Goal: Task Accomplishment & Management: Use online tool/utility

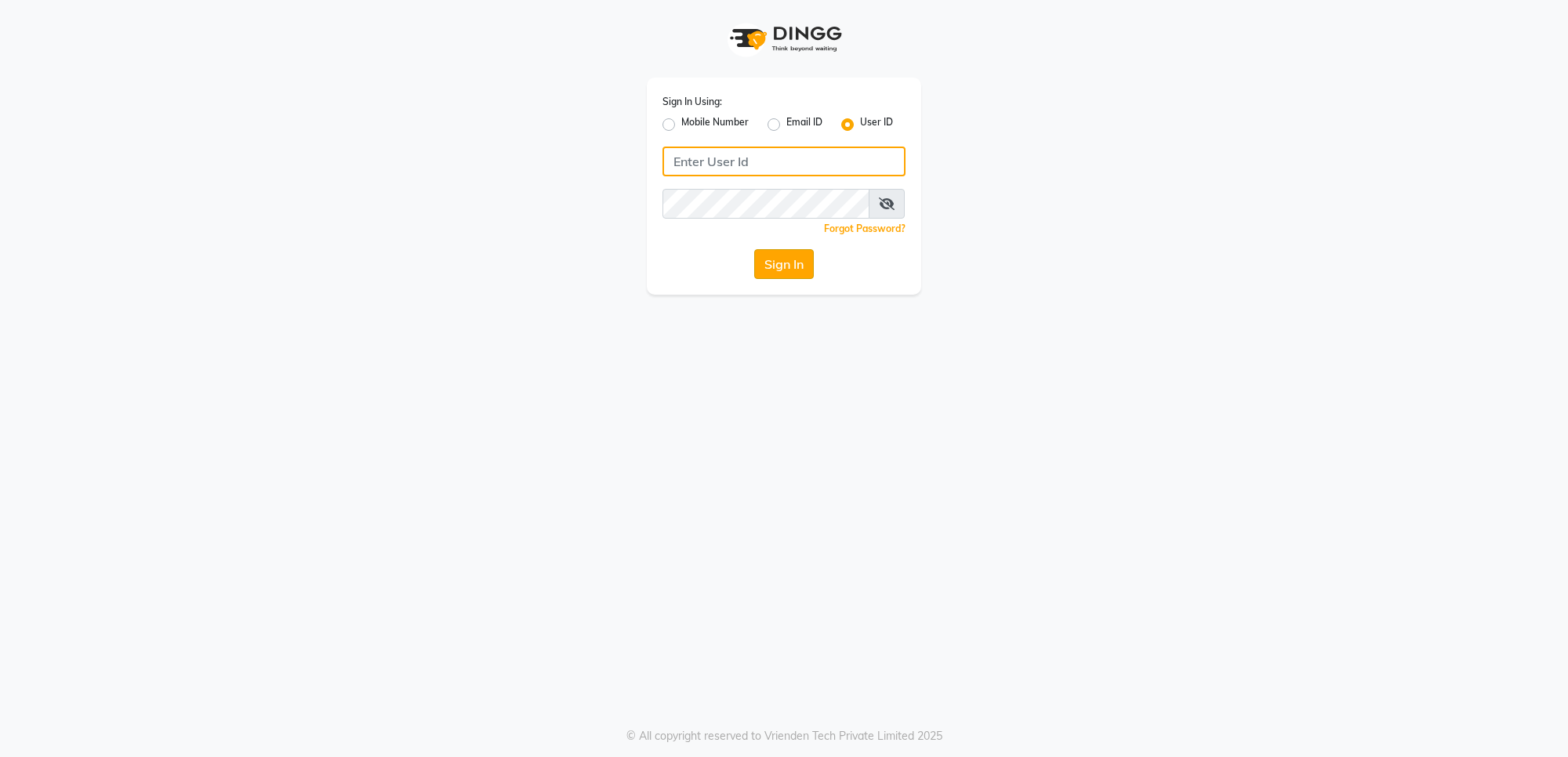
type input "e1782-14"
click at [772, 255] on button "Sign In" at bounding box center [784, 264] width 59 height 30
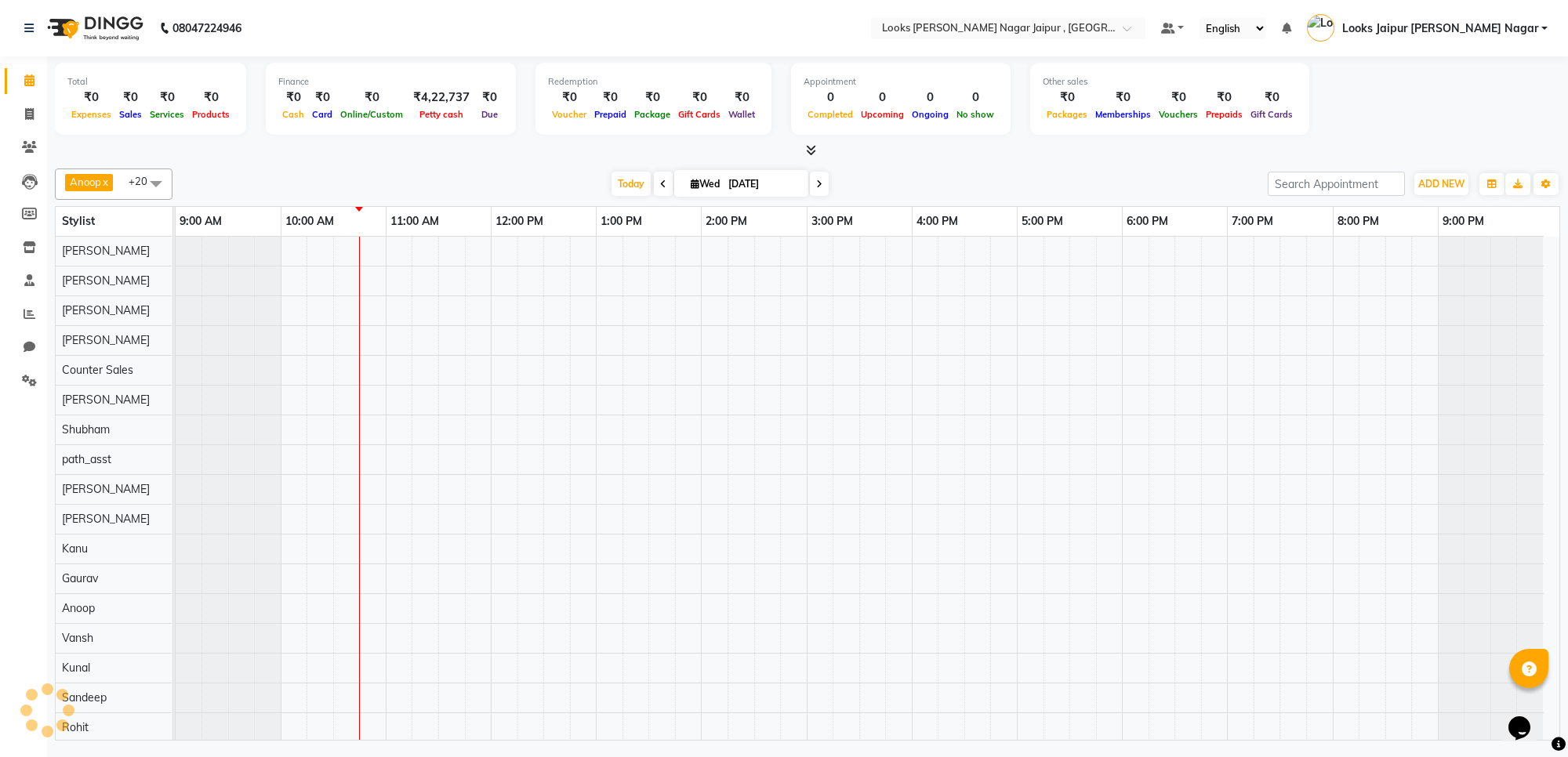
click at [808, 146] on icon at bounding box center [811, 150] width 10 height 12
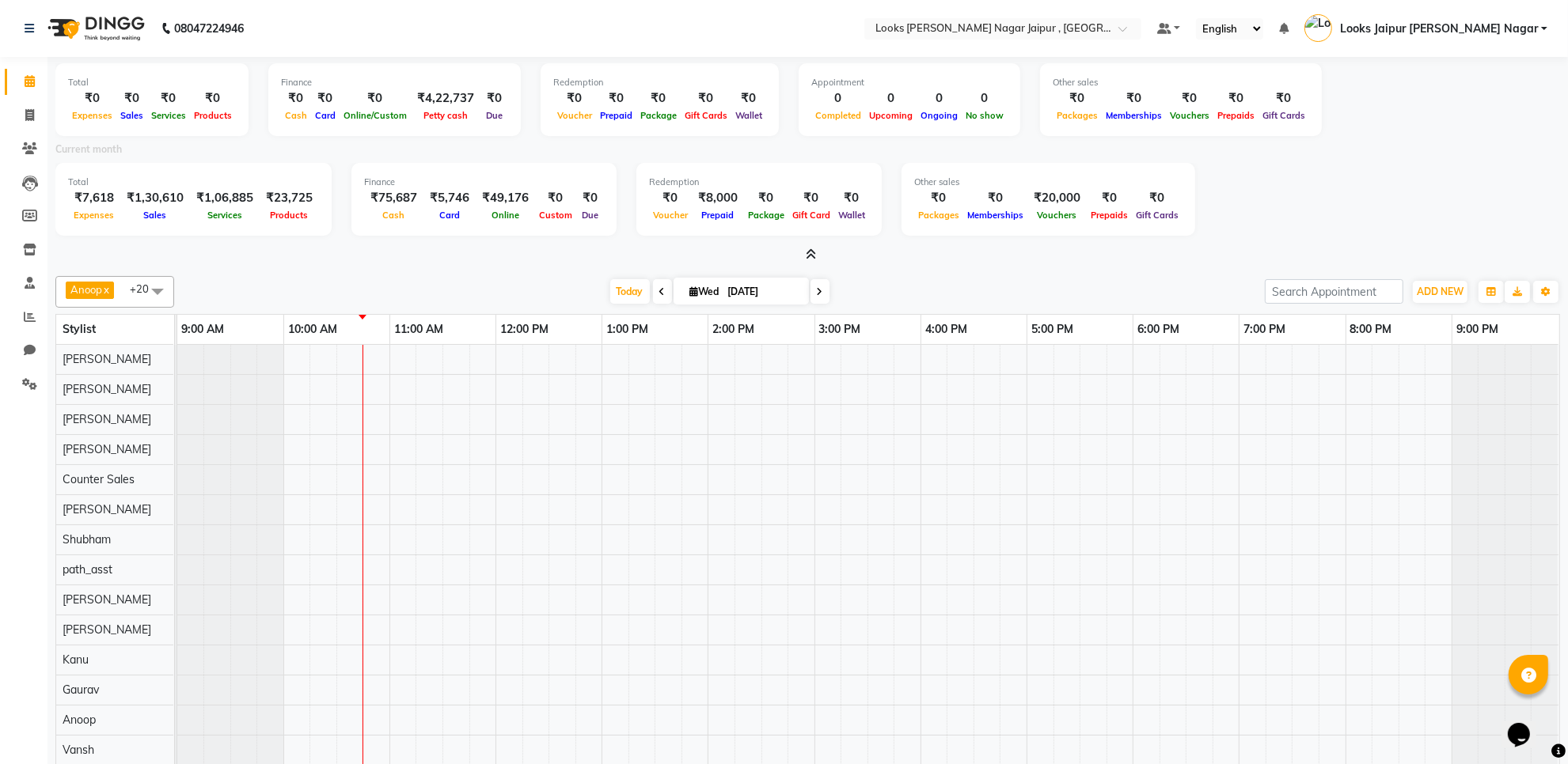
click at [812, 250] on icon at bounding box center [810, 254] width 10 height 12
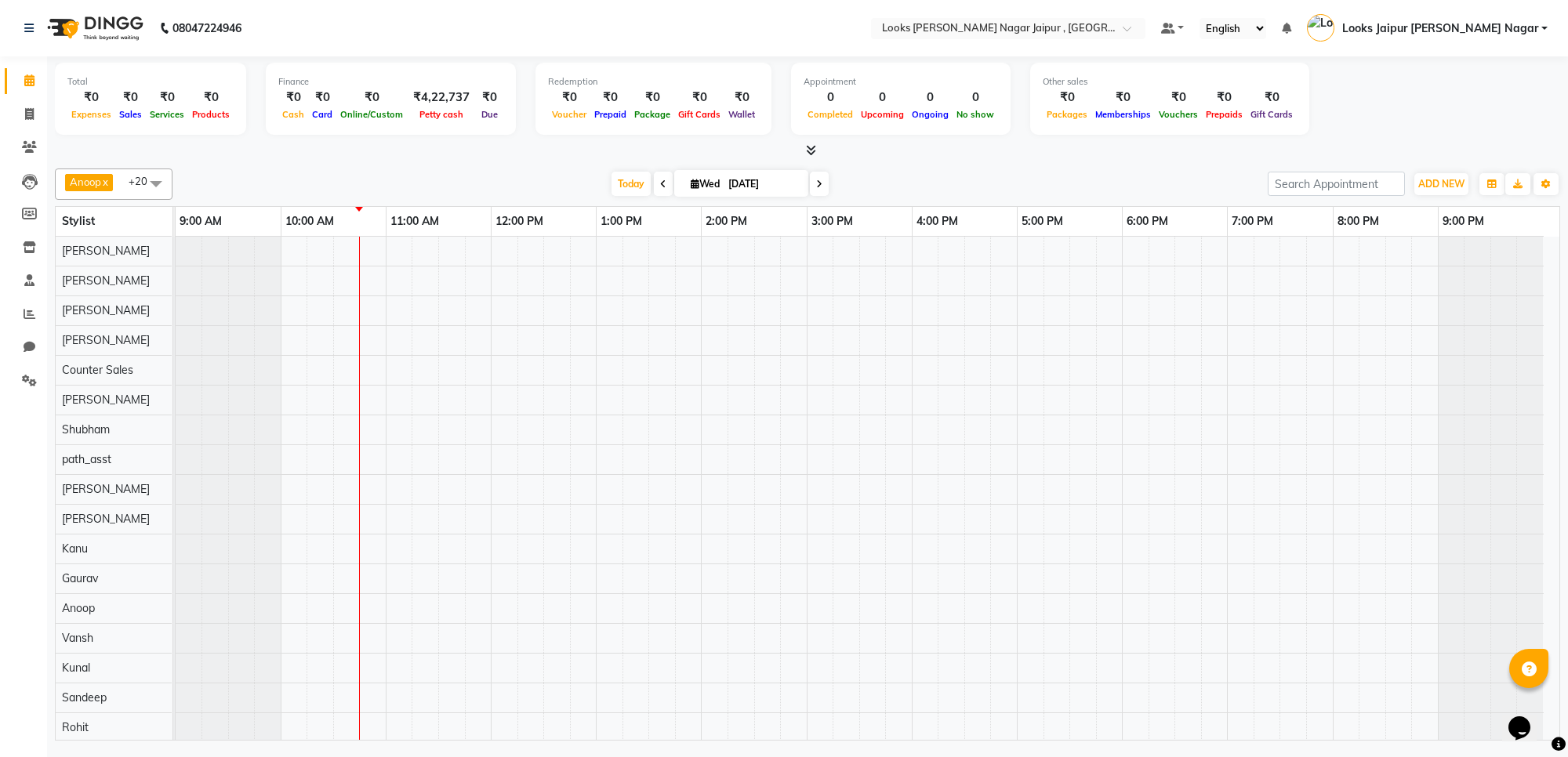
click at [803, 150] on span at bounding box center [808, 151] width 17 height 17
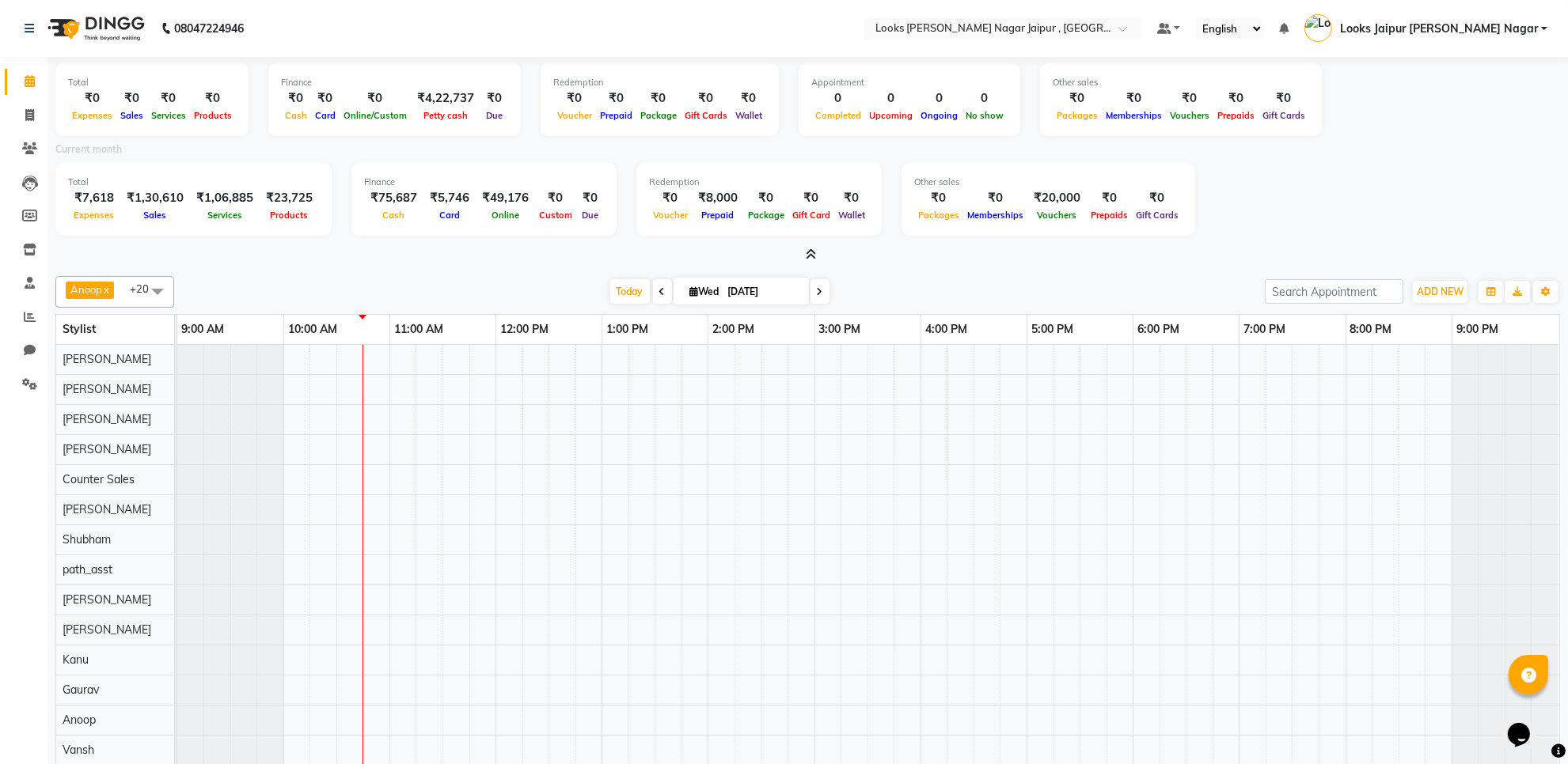
click at [813, 250] on icon at bounding box center [810, 254] width 10 height 12
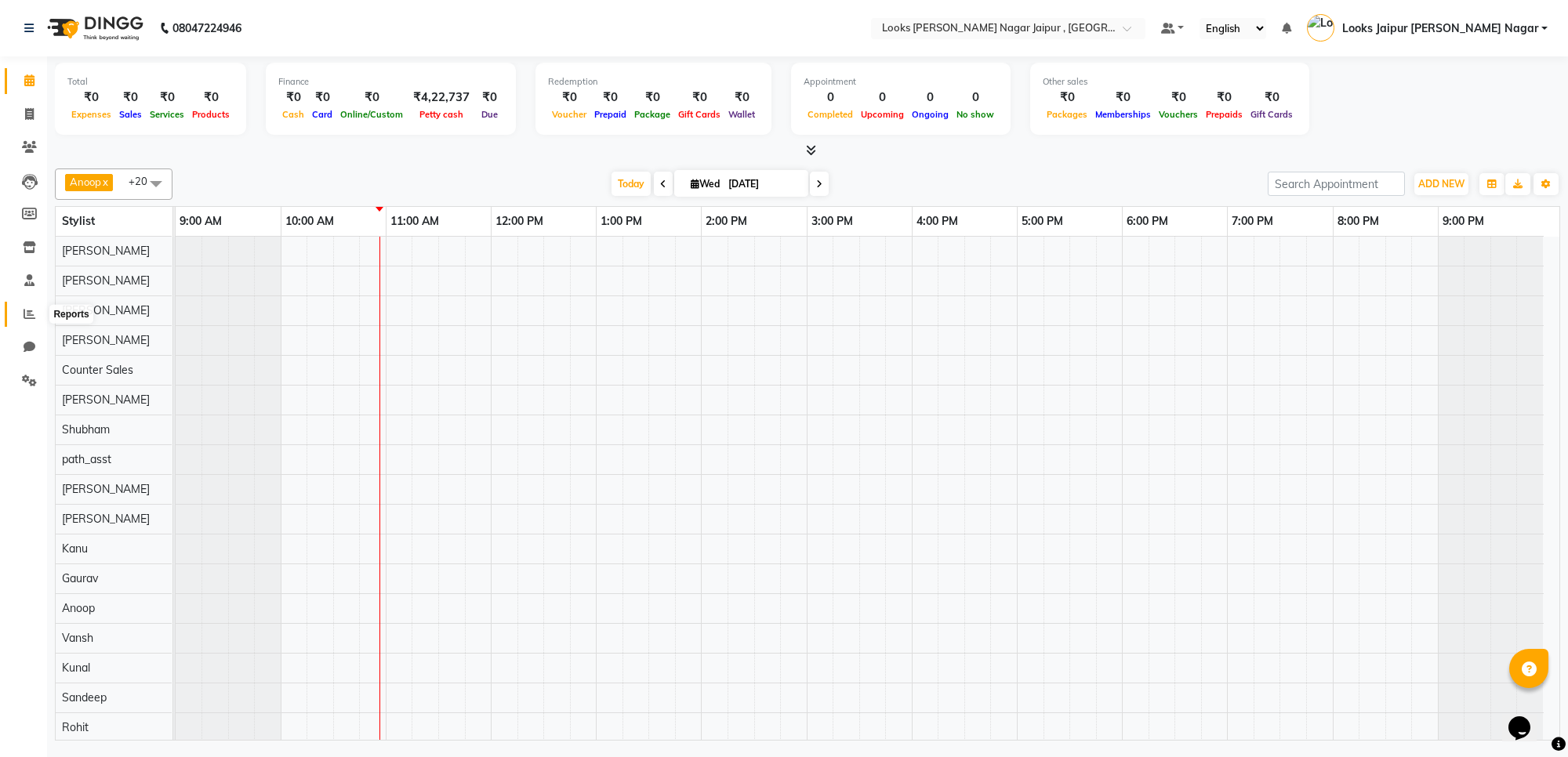
click at [30, 308] on icon at bounding box center [29, 314] width 12 height 12
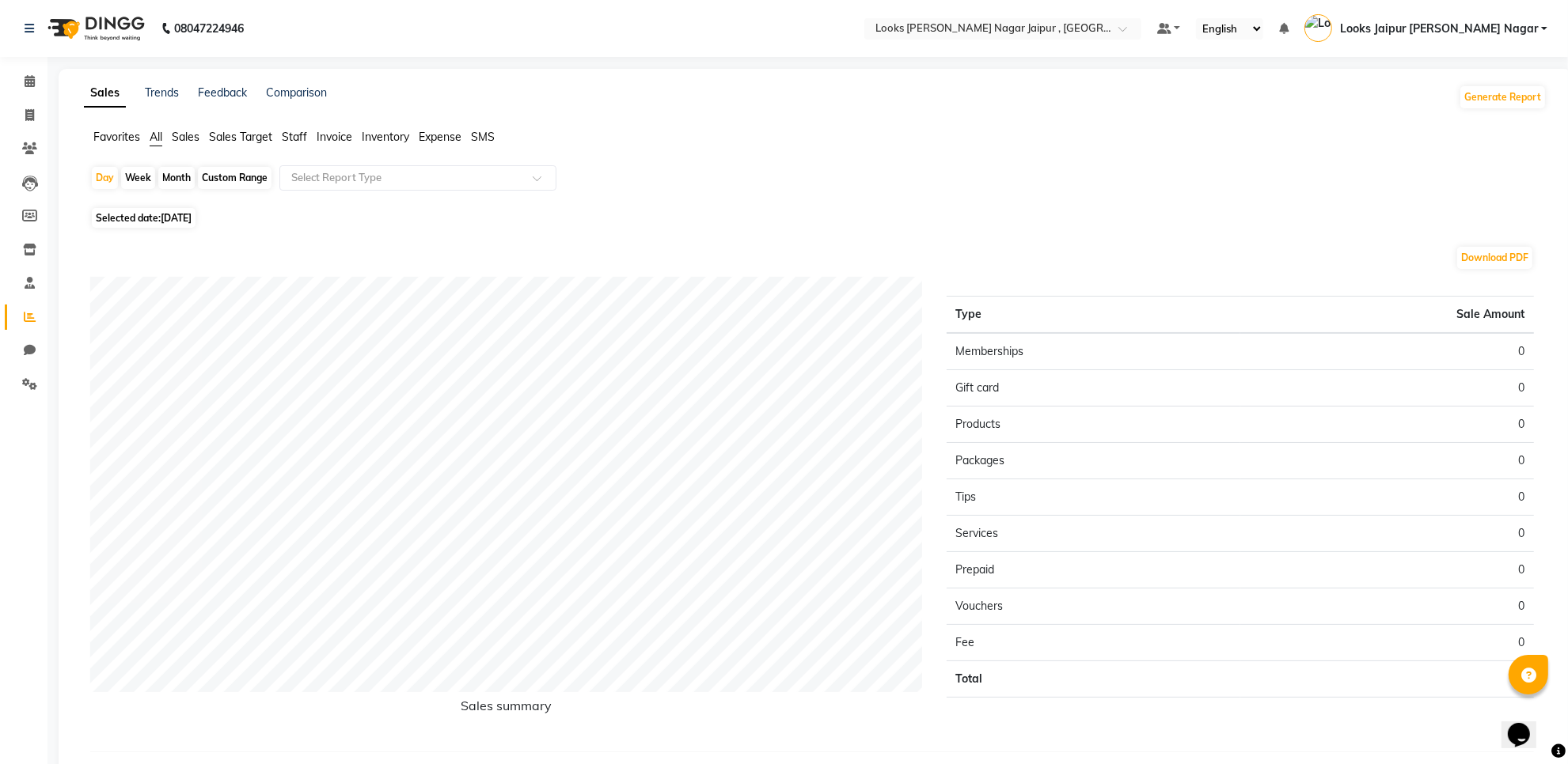
click at [294, 135] on span "Staff" at bounding box center [294, 136] width 25 height 14
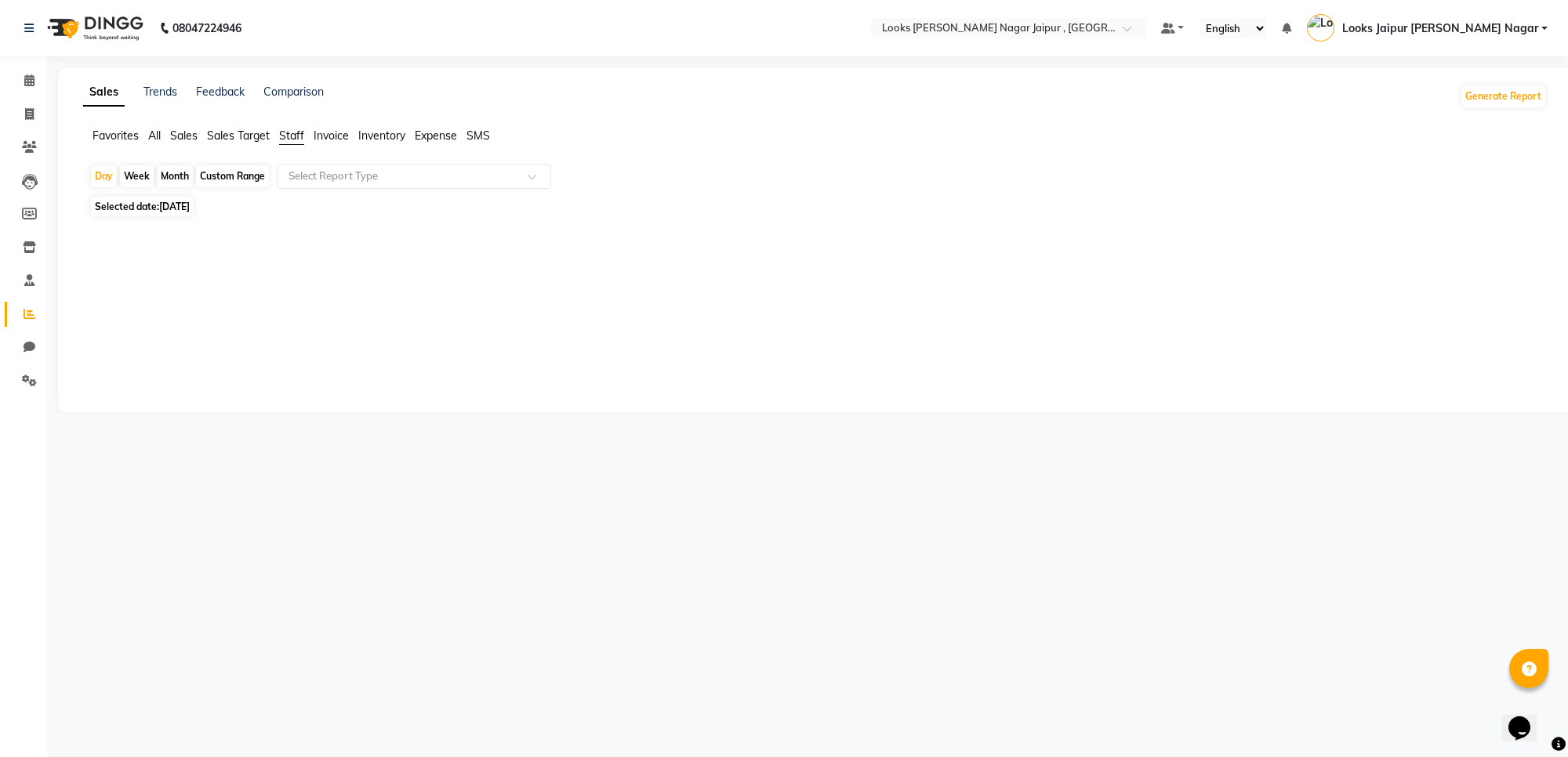
click at [186, 205] on span "[DATE]" at bounding box center [174, 206] width 31 height 12
select select "9"
select select "2025"
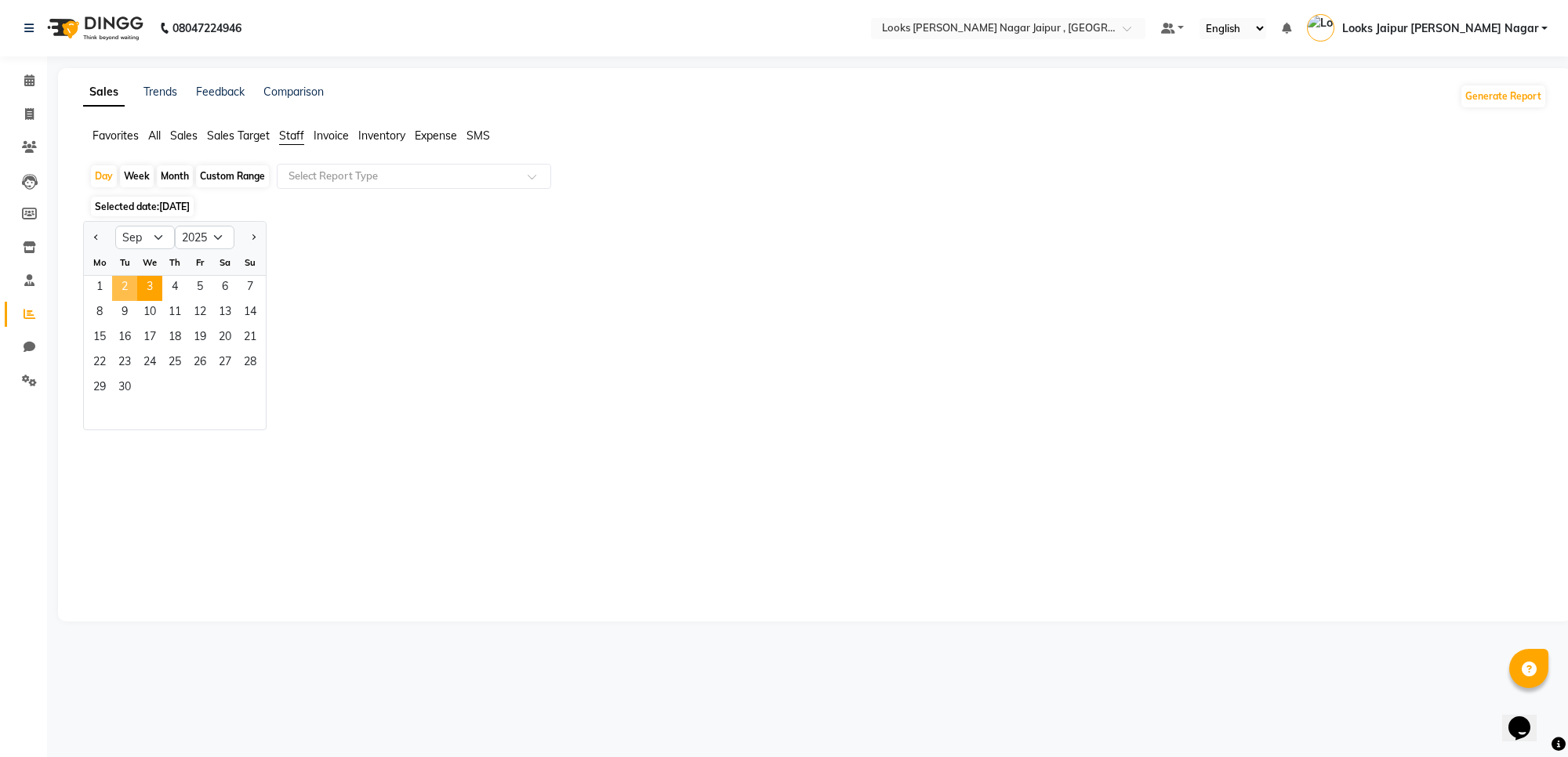
click at [118, 291] on span "2" at bounding box center [124, 288] width 25 height 25
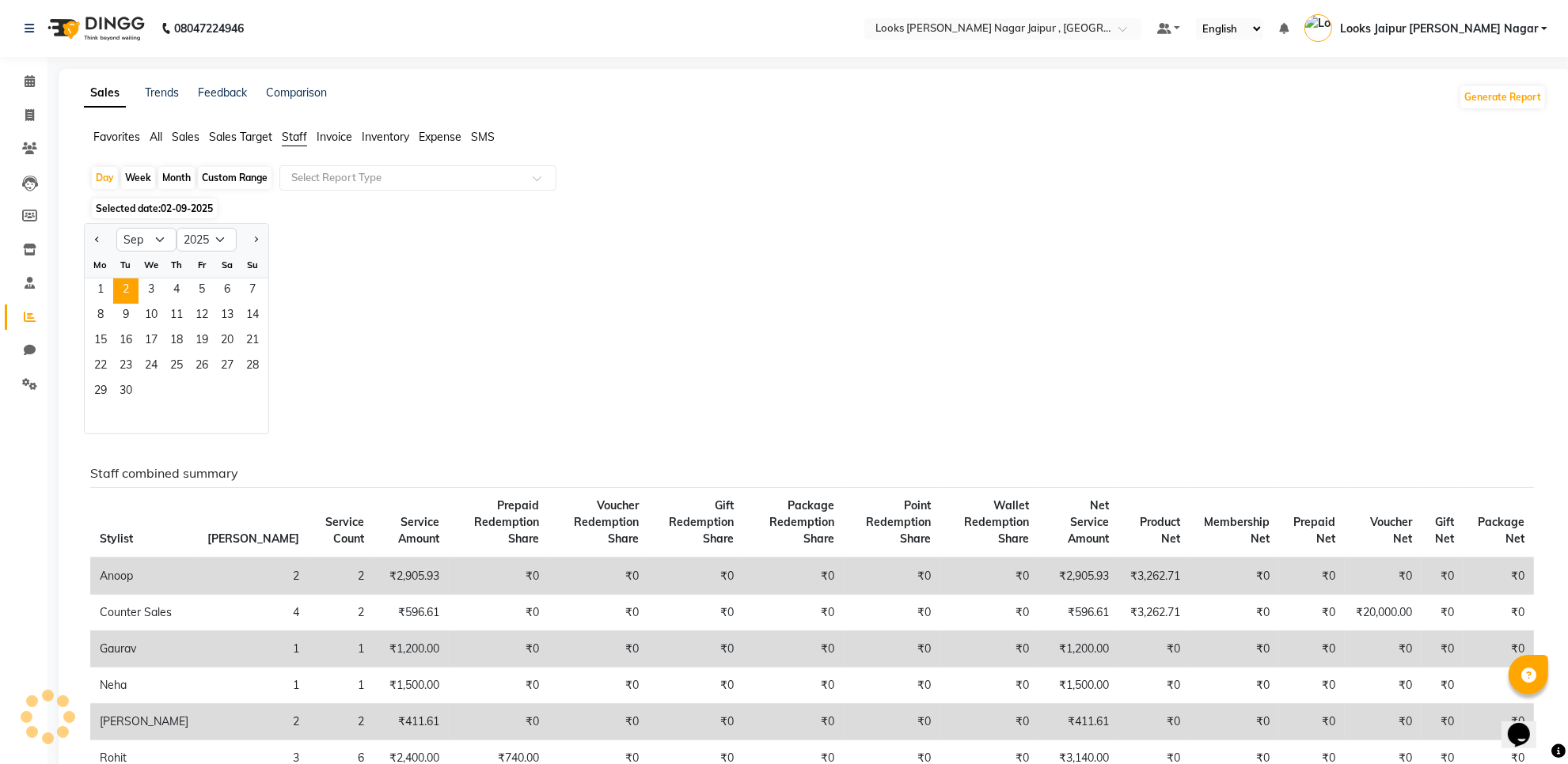
click at [717, 269] on div "Jan Feb Mar Apr May Jun [DATE] Aug Sep Oct Nov [DATE] 2016 2017 2018 2019 2020 …" at bounding box center [815, 328] width 1463 height 211
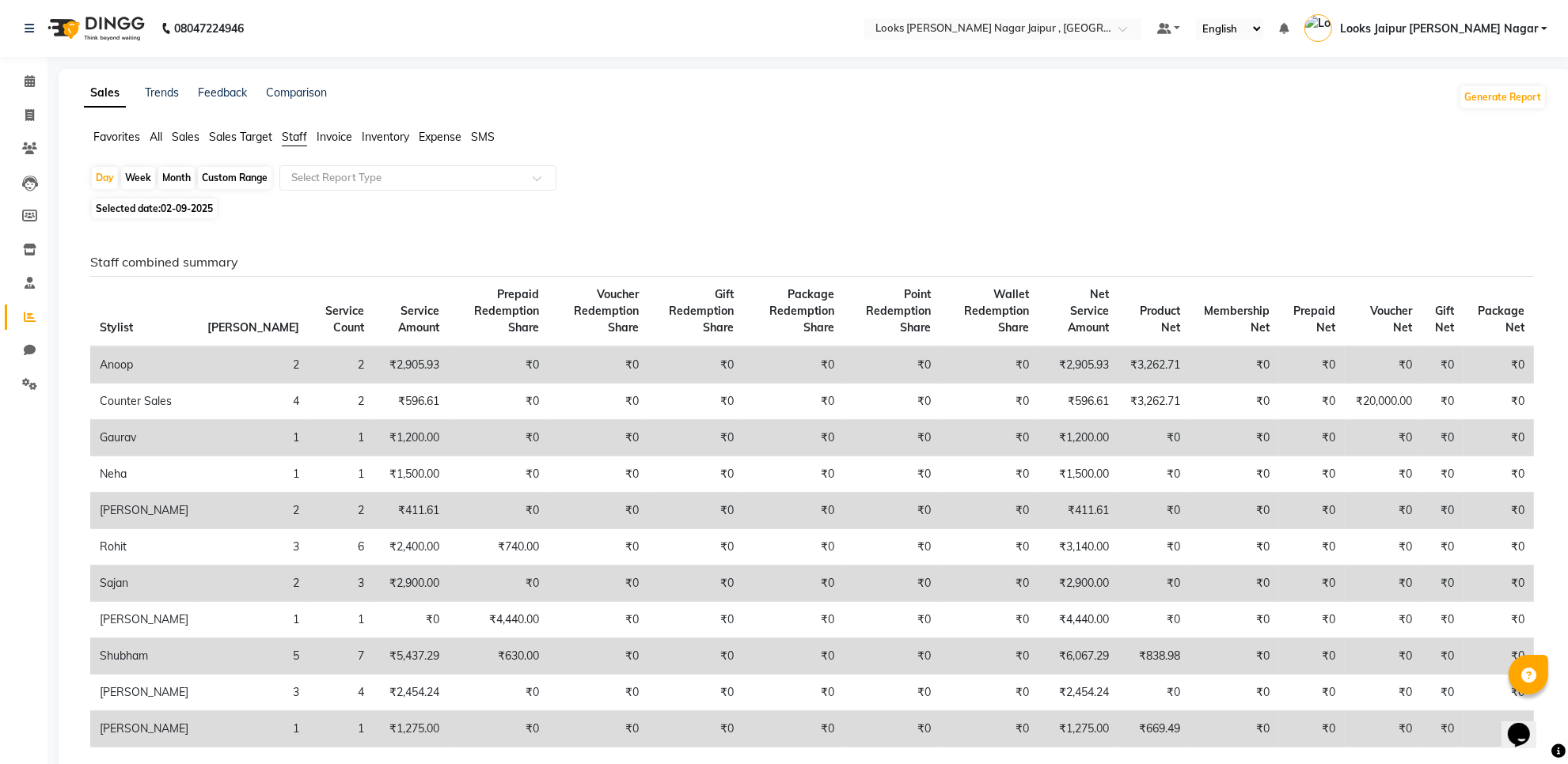
scroll to position [99, 0]
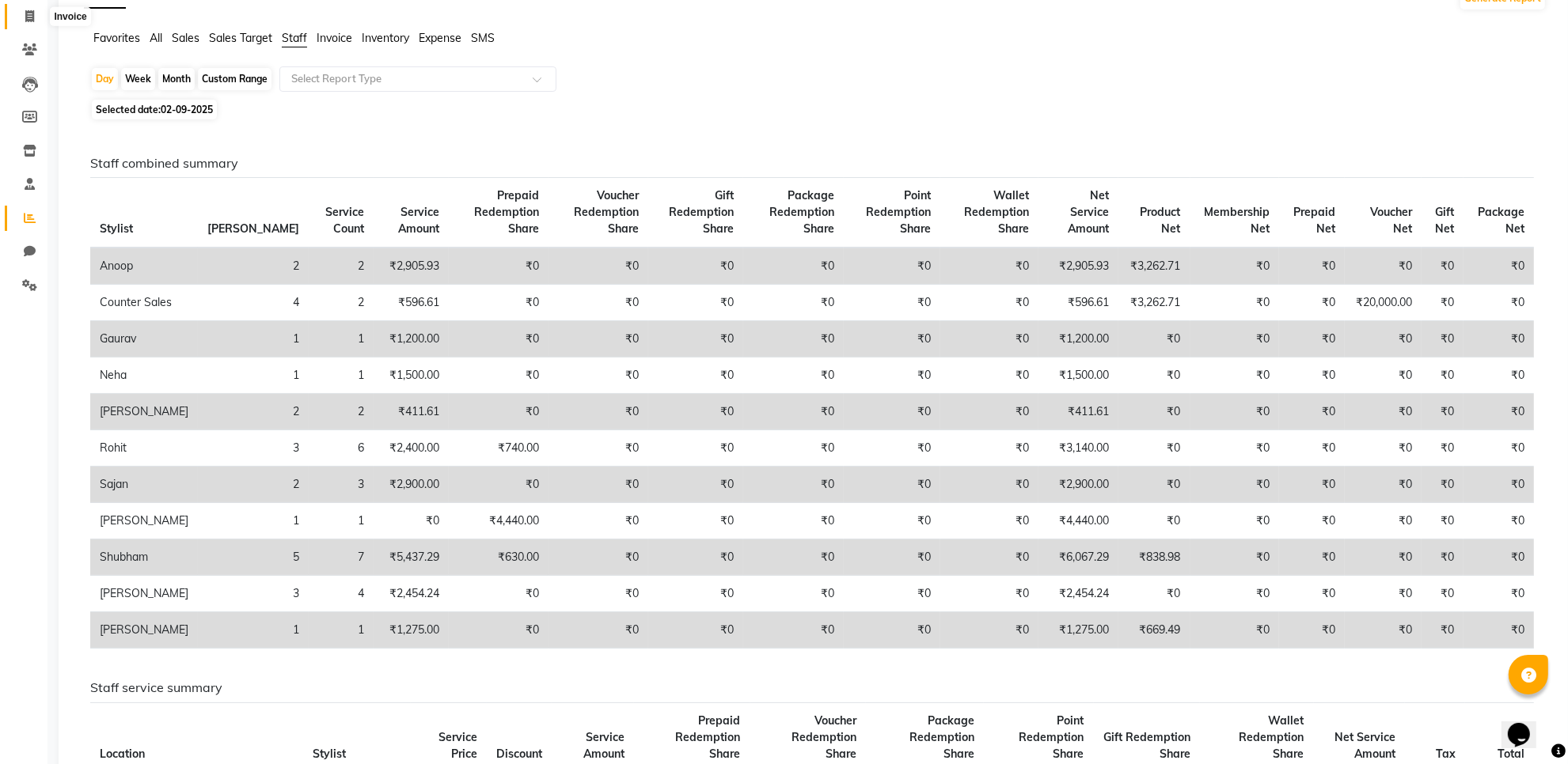
click at [38, 7] on span at bounding box center [30, 16] width 28 height 18
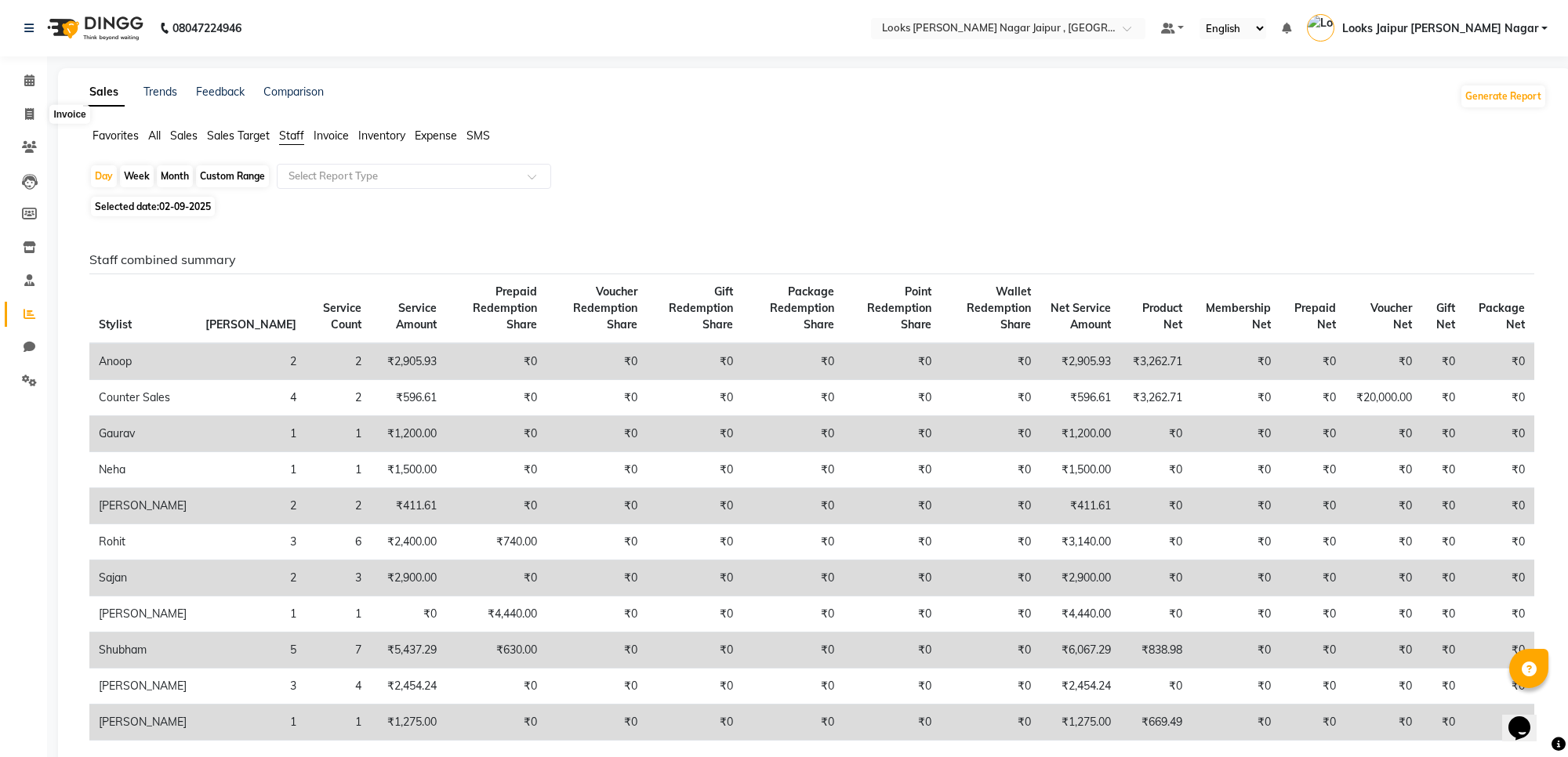
select select "4317"
select select "service"
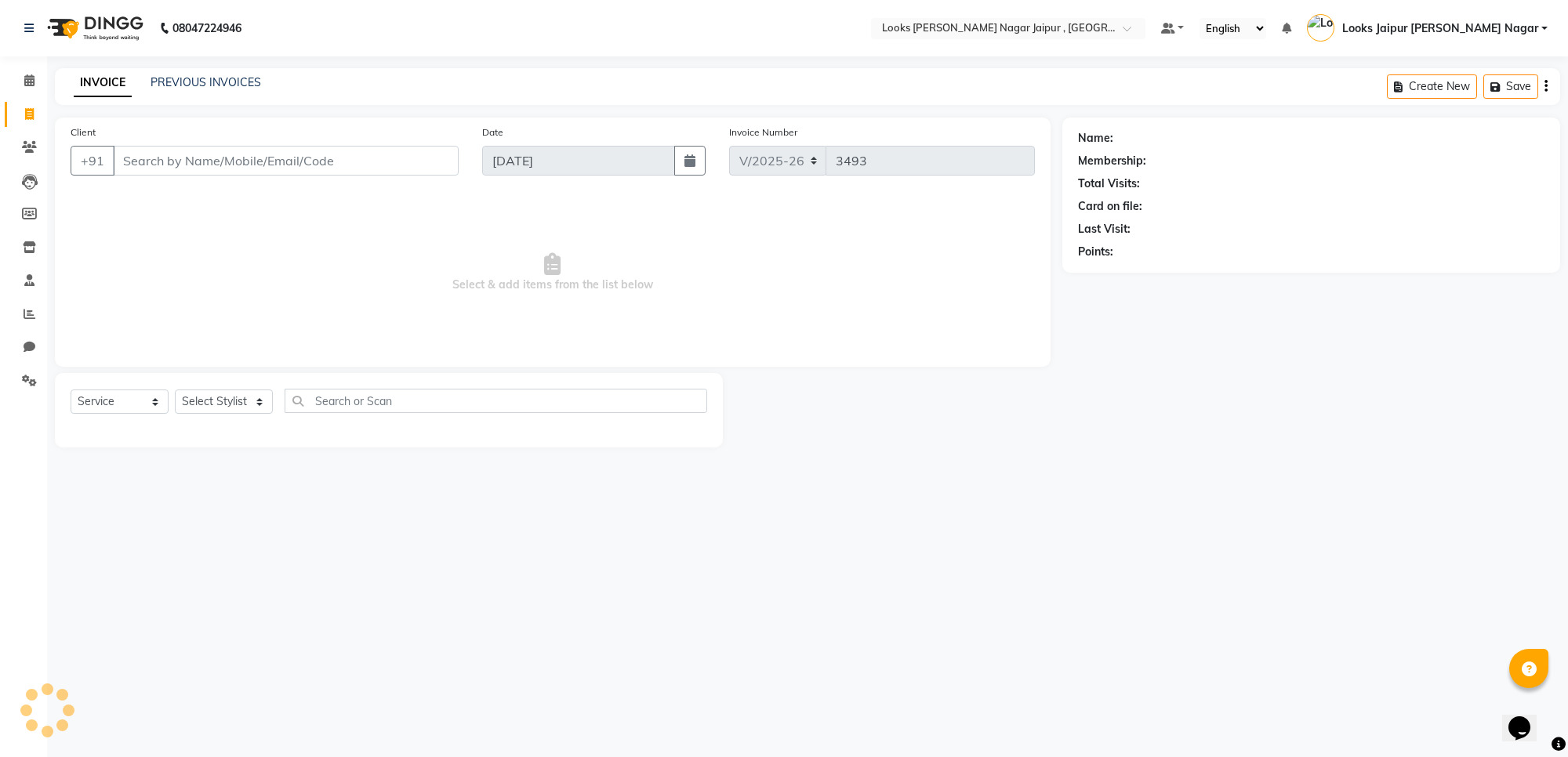
click at [288, 174] on input "Client" at bounding box center [286, 161] width 346 height 30
click at [268, 163] on input "8875959591" at bounding box center [246, 161] width 266 height 30
type input "8875959591"
click at [32, 143] on icon at bounding box center [30, 147] width 15 height 12
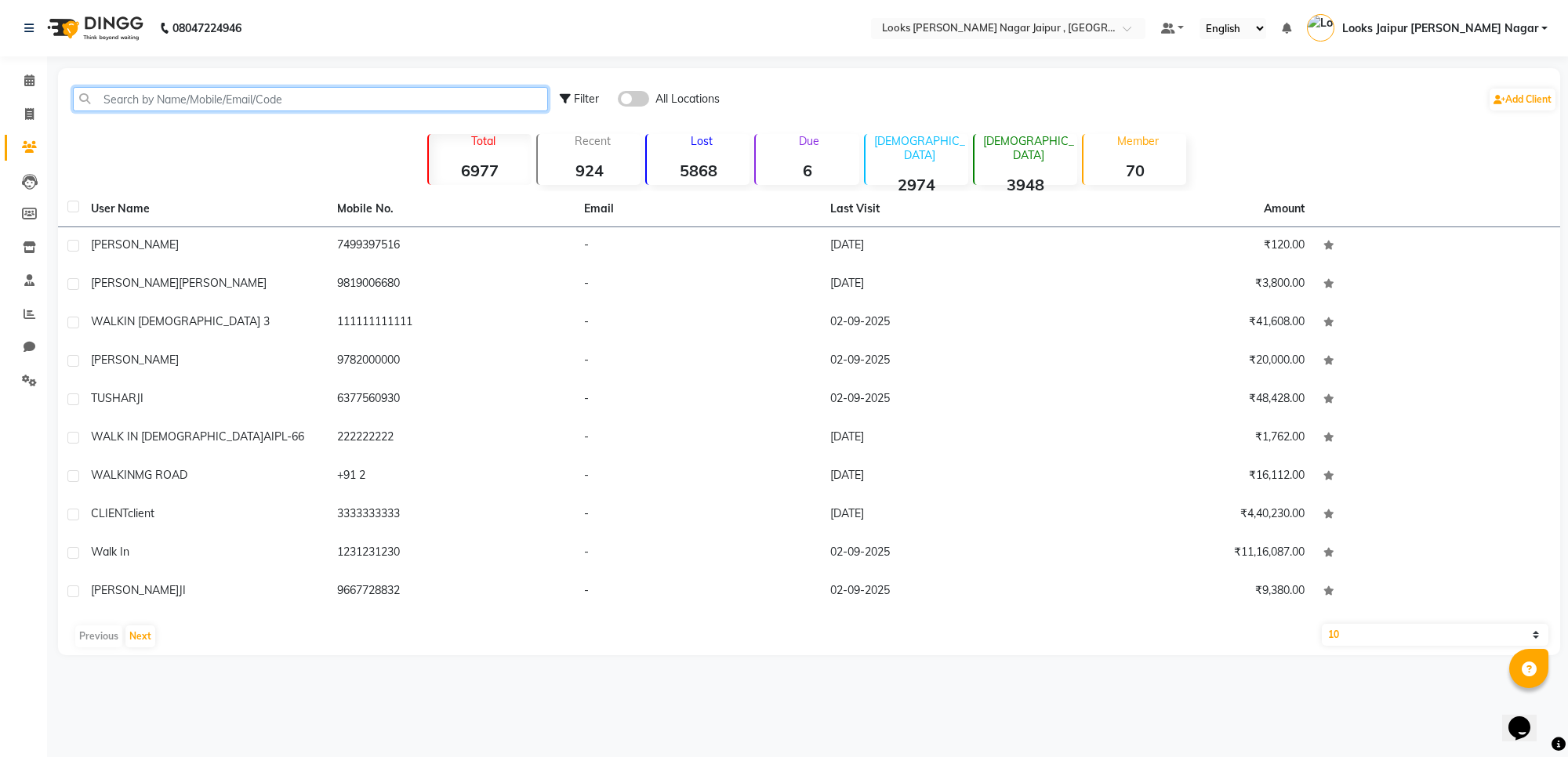
click at [321, 94] on input "text" at bounding box center [311, 99] width 476 height 24
paste input "8875959591"
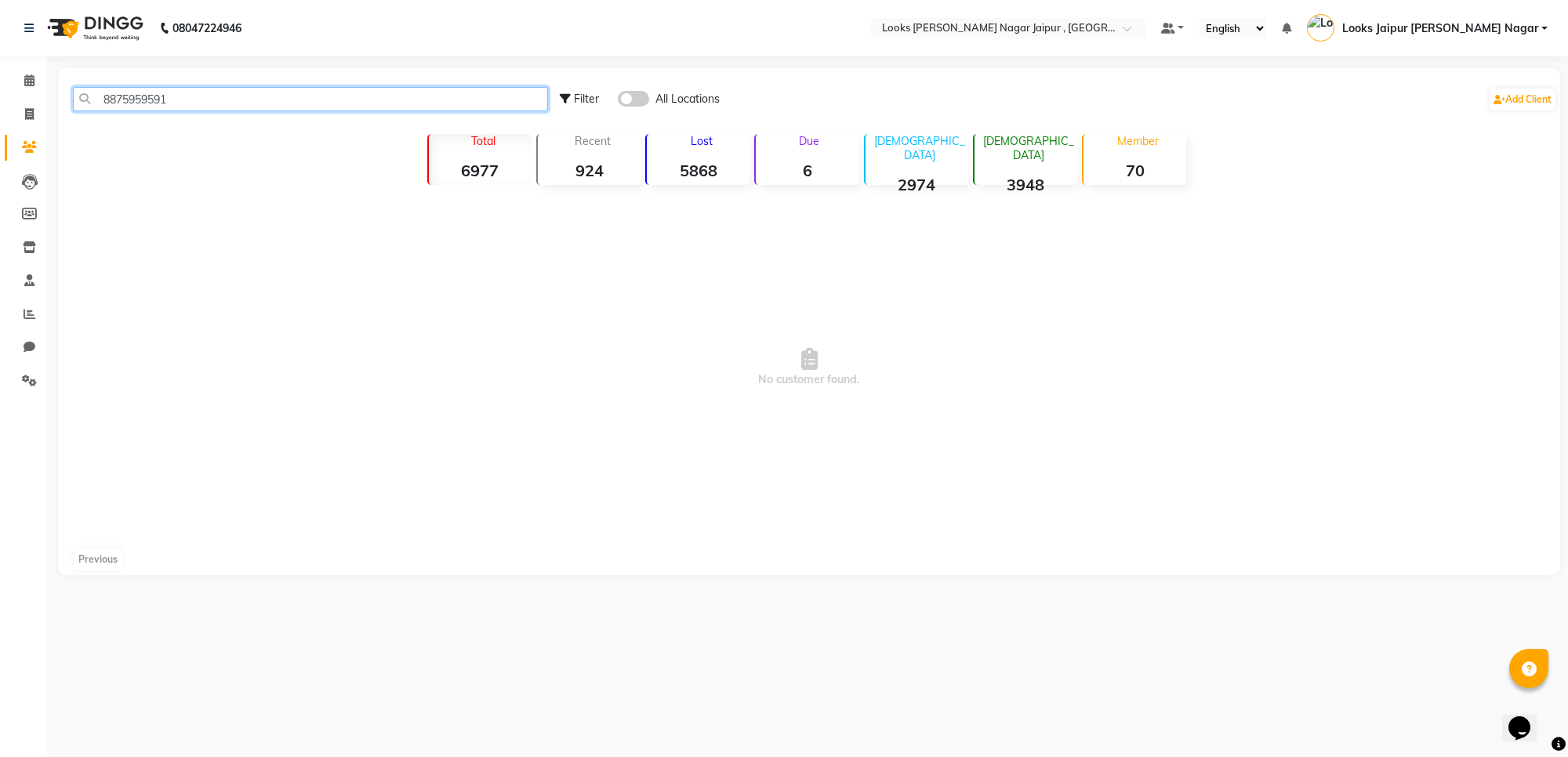
type input "8875959591"
click at [182, 91] on input "8875959591" at bounding box center [311, 99] width 476 height 24
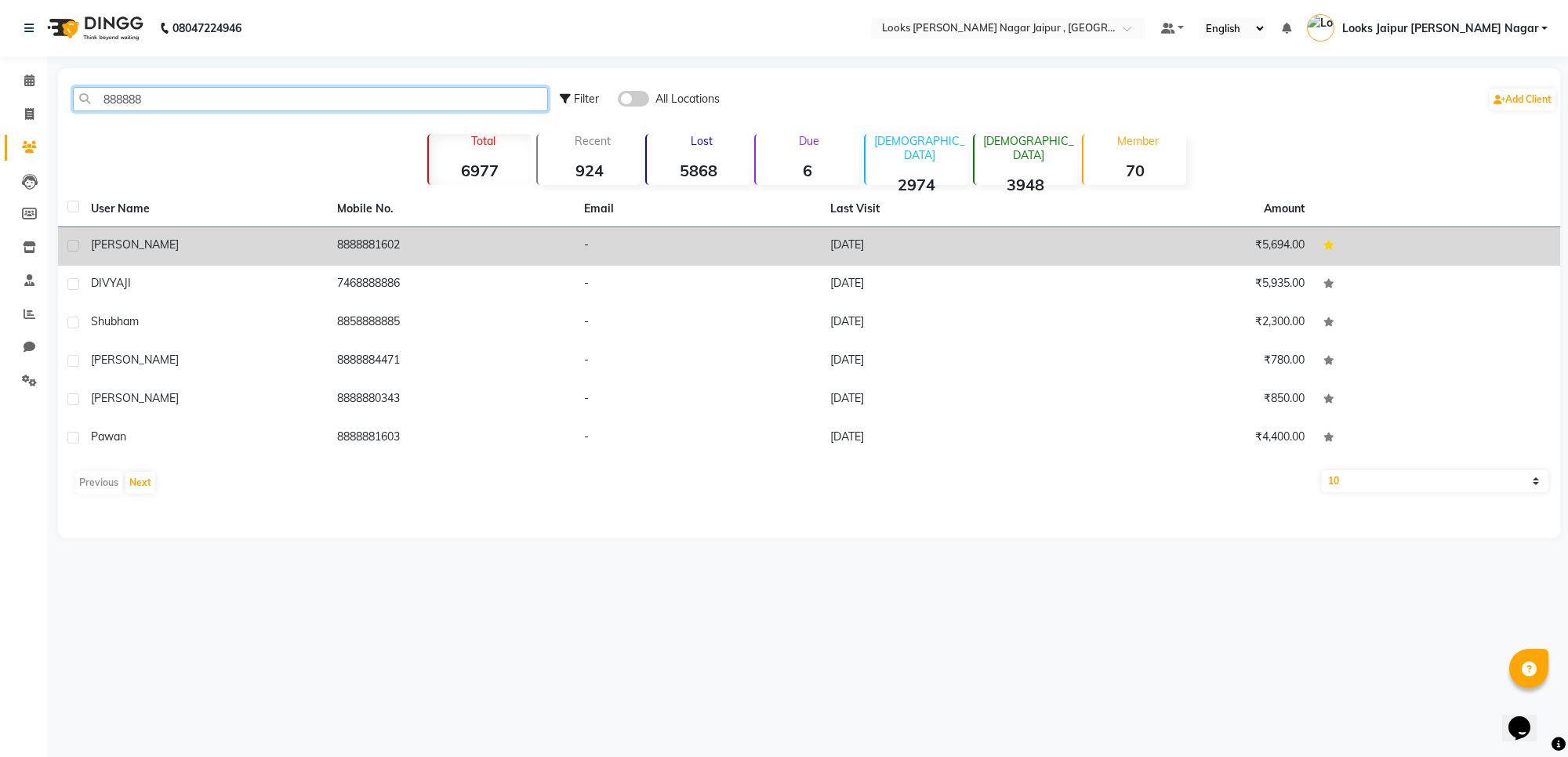
type input "888888"
click at [339, 232] on td "8888881602" at bounding box center [451, 246] width 246 height 38
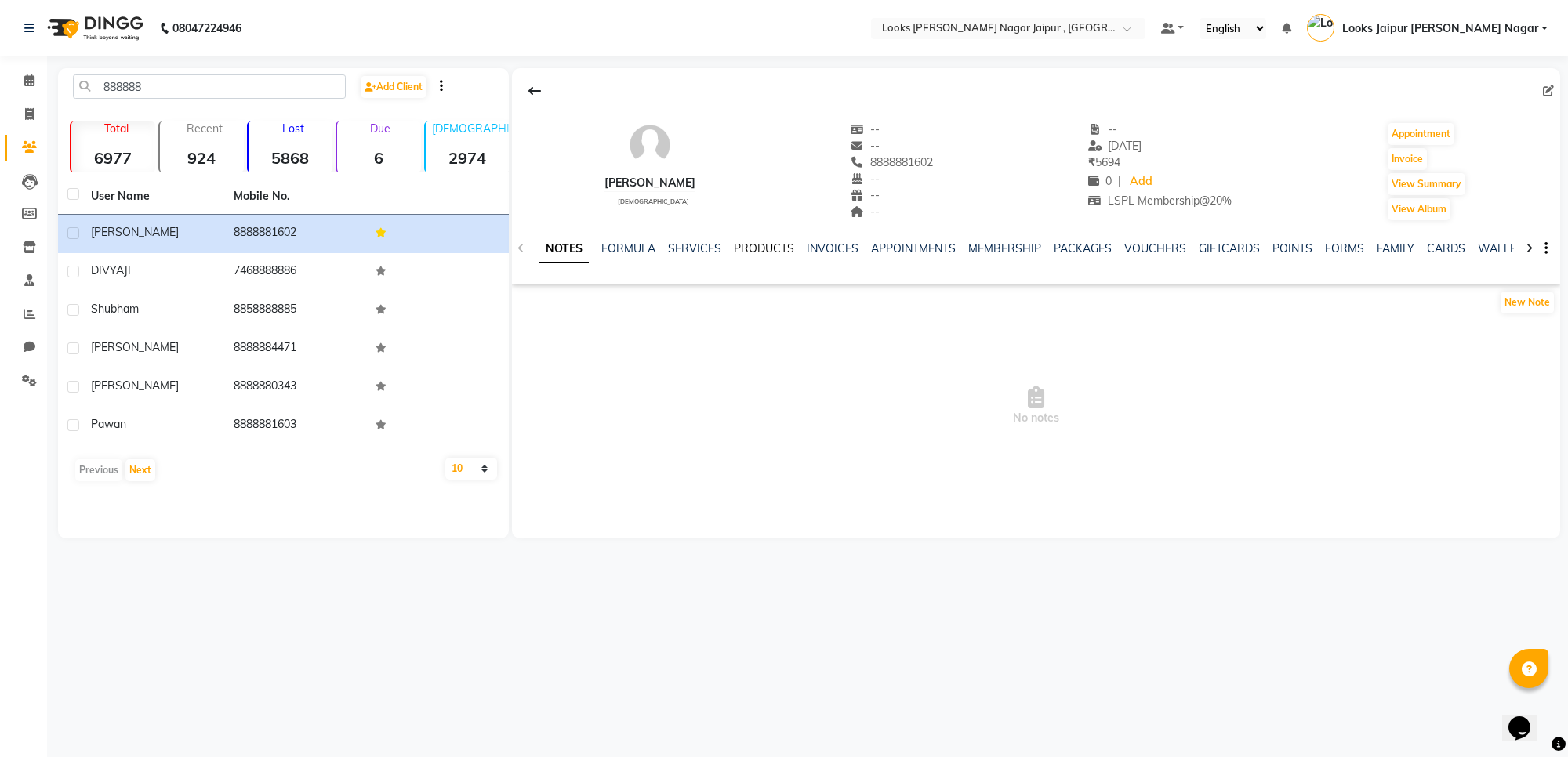
click at [777, 249] on link "PRODUCTS" at bounding box center [764, 248] width 60 height 14
click at [888, 159] on span "8888881602" at bounding box center [892, 162] width 83 height 14
copy span "8888881602"
click at [30, 110] on icon at bounding box center [29, 113] width 8 height 12
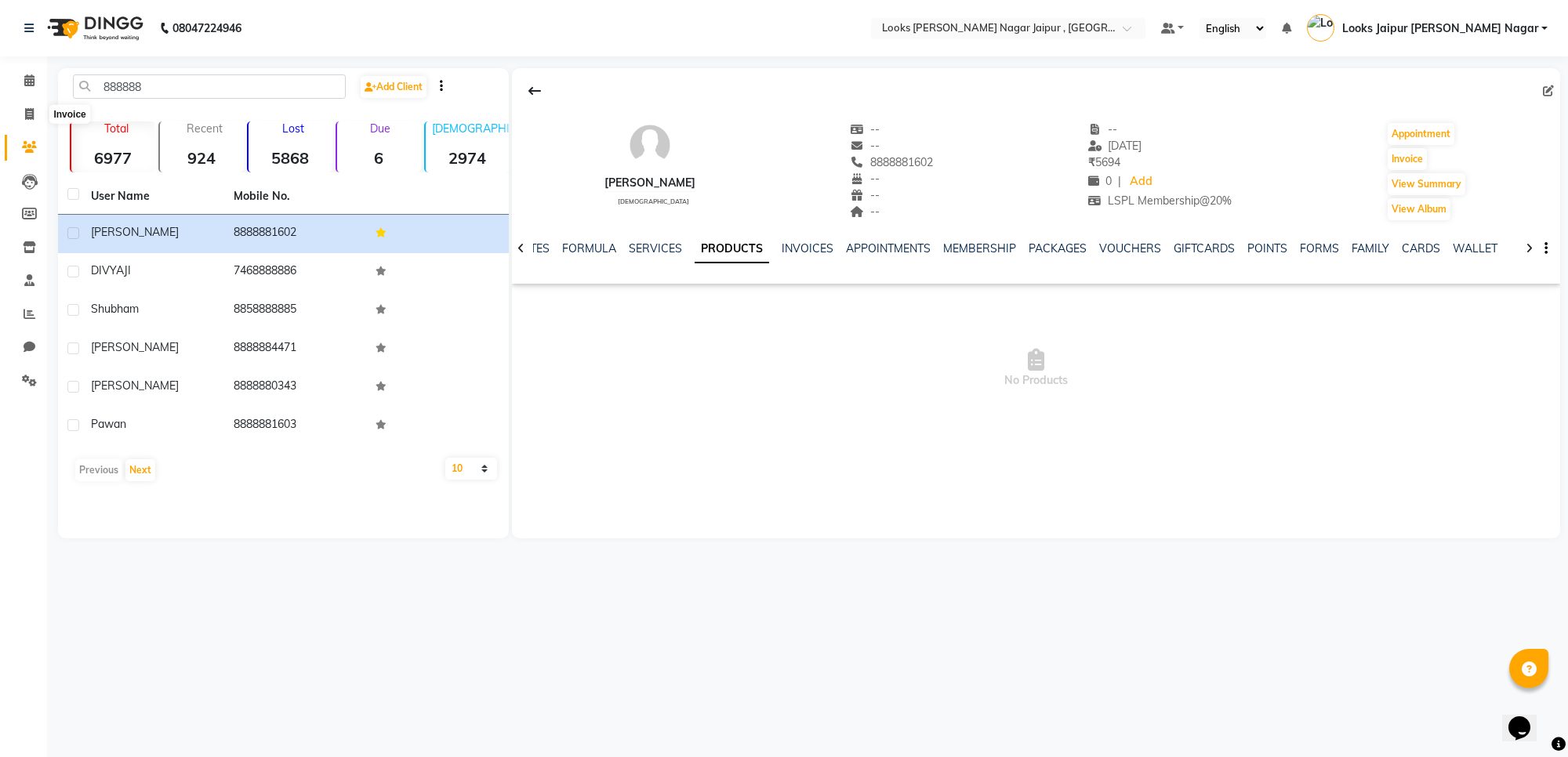
select select "4317"
select select "service"
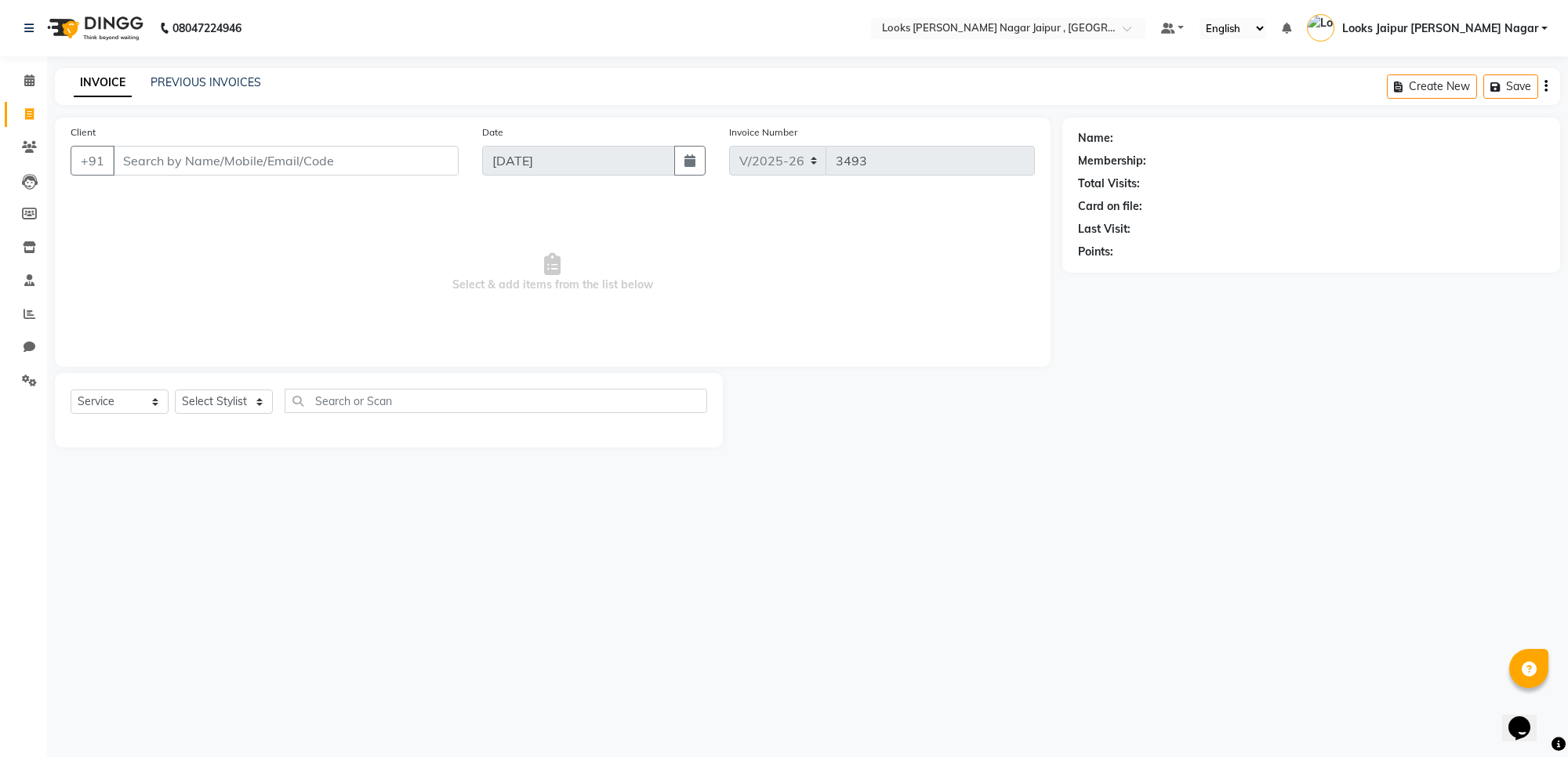
click at [259, 161] on input "Client" at bounding box center [286, 161] width 346 height 30
type input "8888881602"
select select "1: Object"
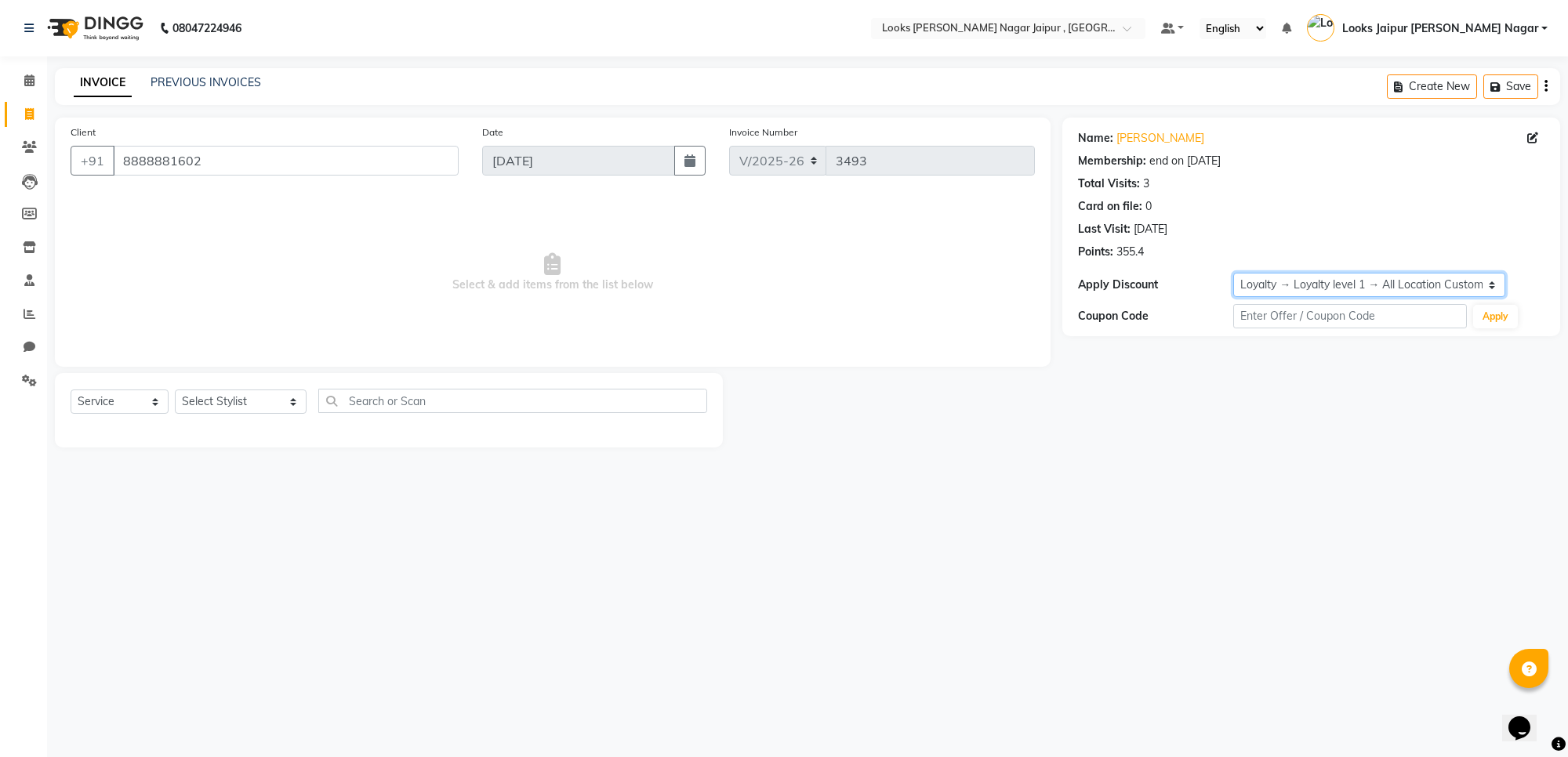
click at [1296, 284] on select "Select Membership → LSPL Membership@20% Loyalty → Loyalty level 1 → All Locatio…" at bounding box center [1369, 285] width 272 height 24
click at [35, 75] on span at bounding box center [30, 81] width 28 height 18
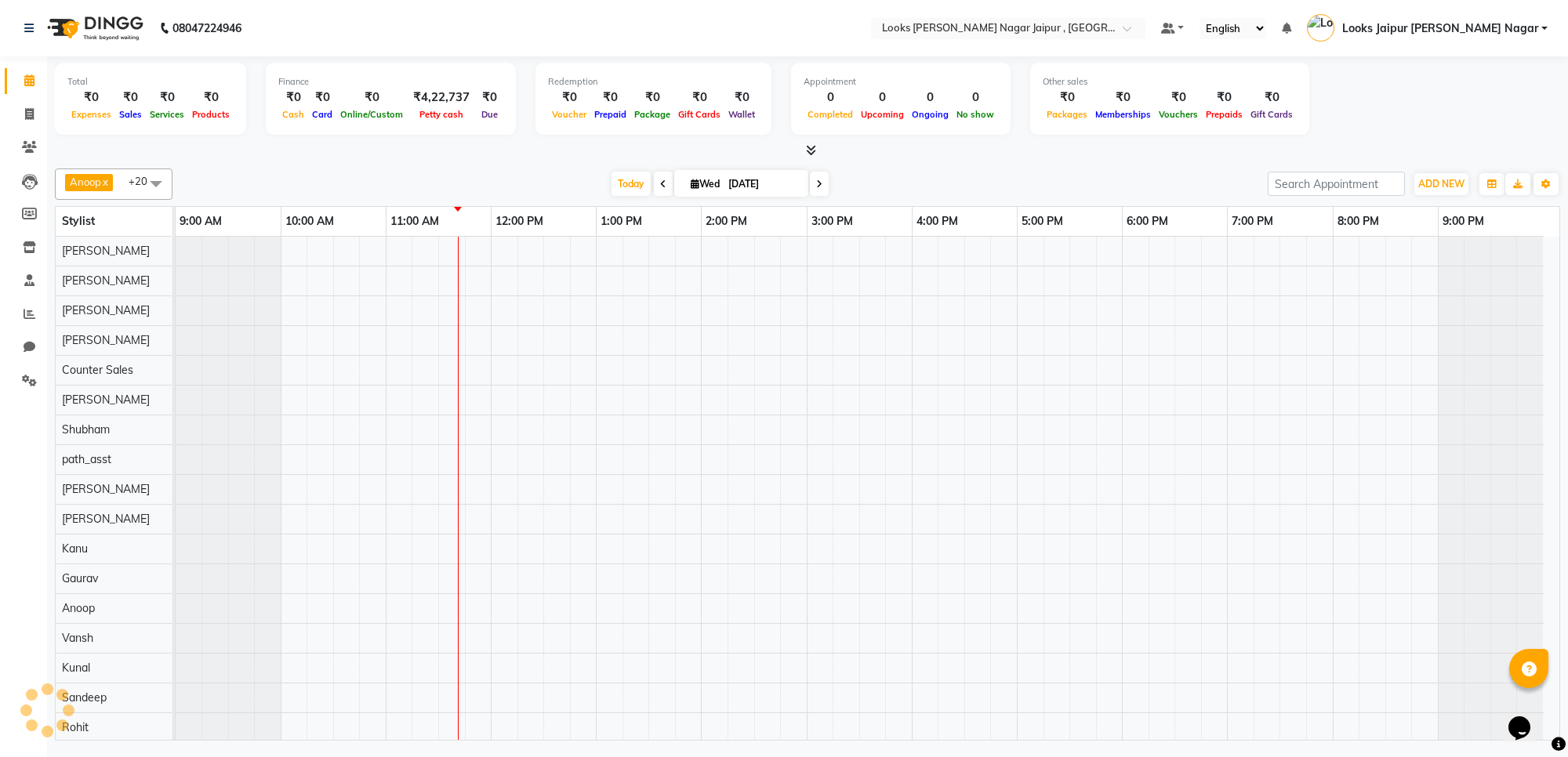
click at [248, 168] on div "Anoop x Aryan x [PERSON_NAME] x Counter Sales x [PERSON_NAME] x Kunal x [PERSON…" at bounding box center [807, 184] width 1506 height 32
